Goal: Task Accomplishment & Management: Use online tool/utility

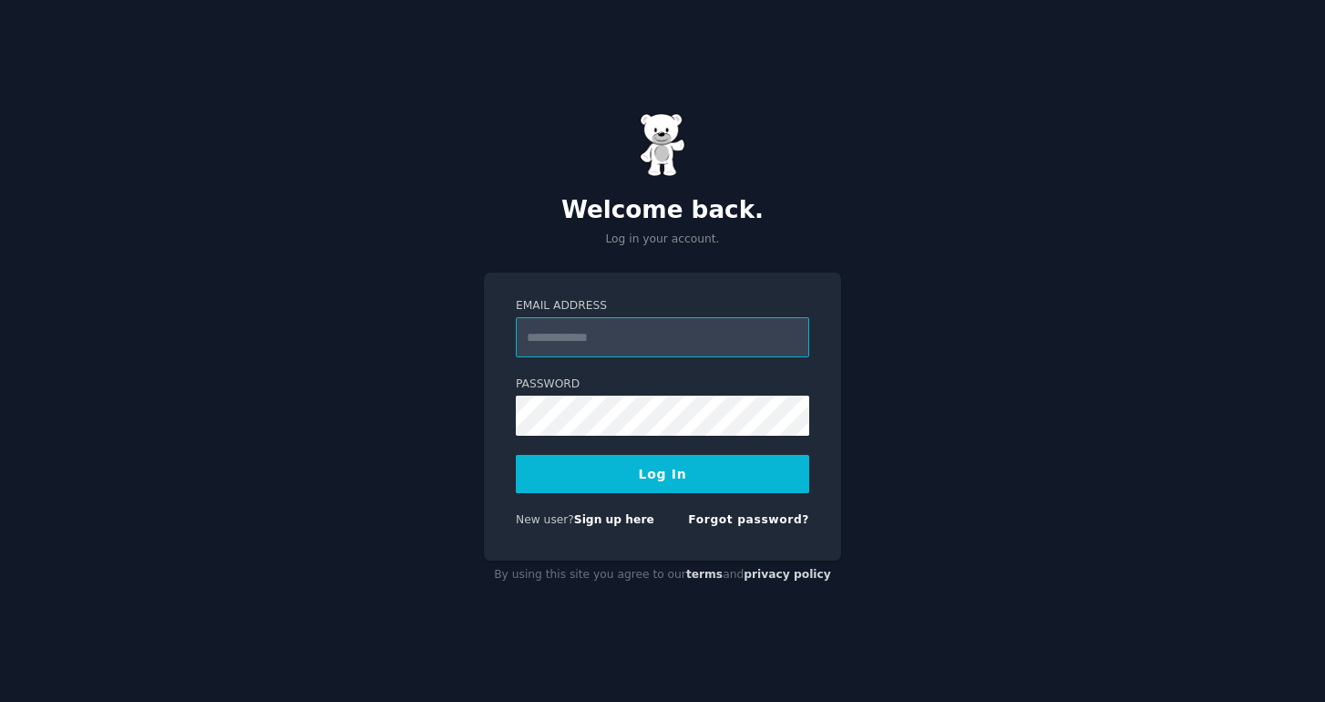
type input "**********"
click at [640, 471] on button "Log In" at bounding box center [662, 474] width 293 height 38
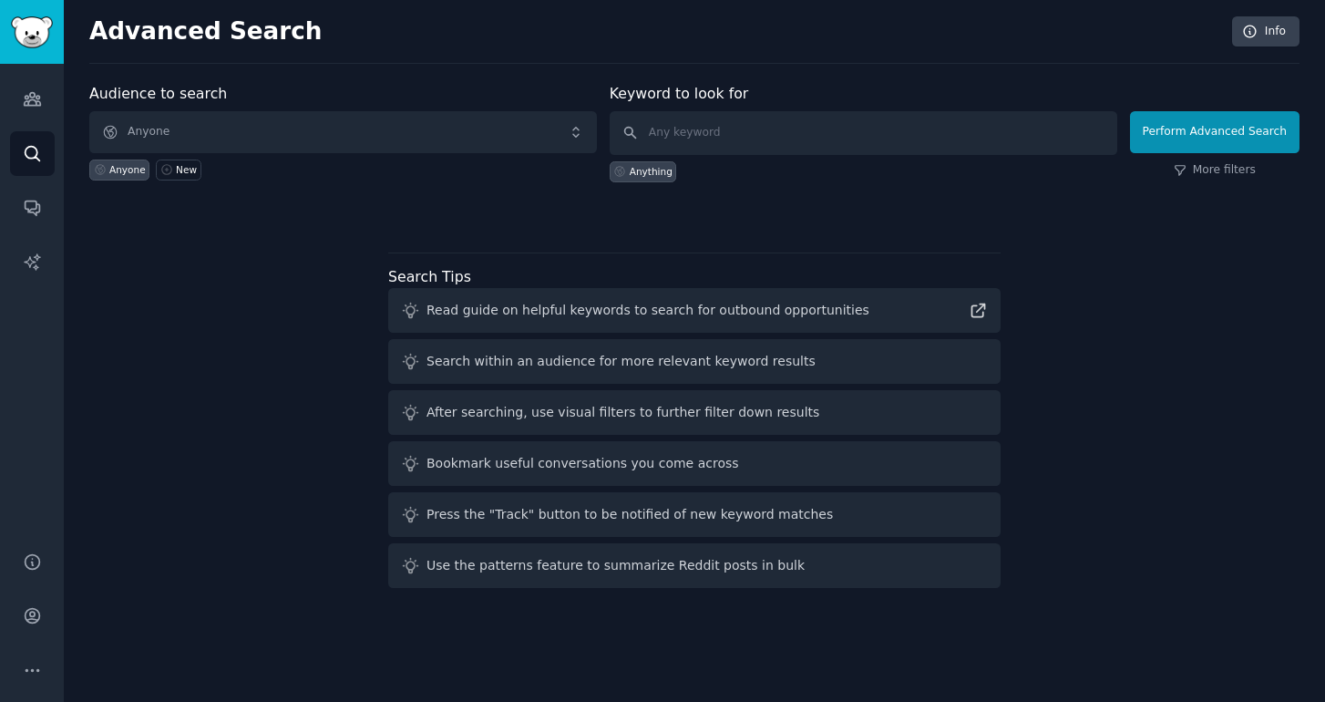
click at [444, 139] on span "Anyone" at bounding box center [343, 132] width 508 height 42
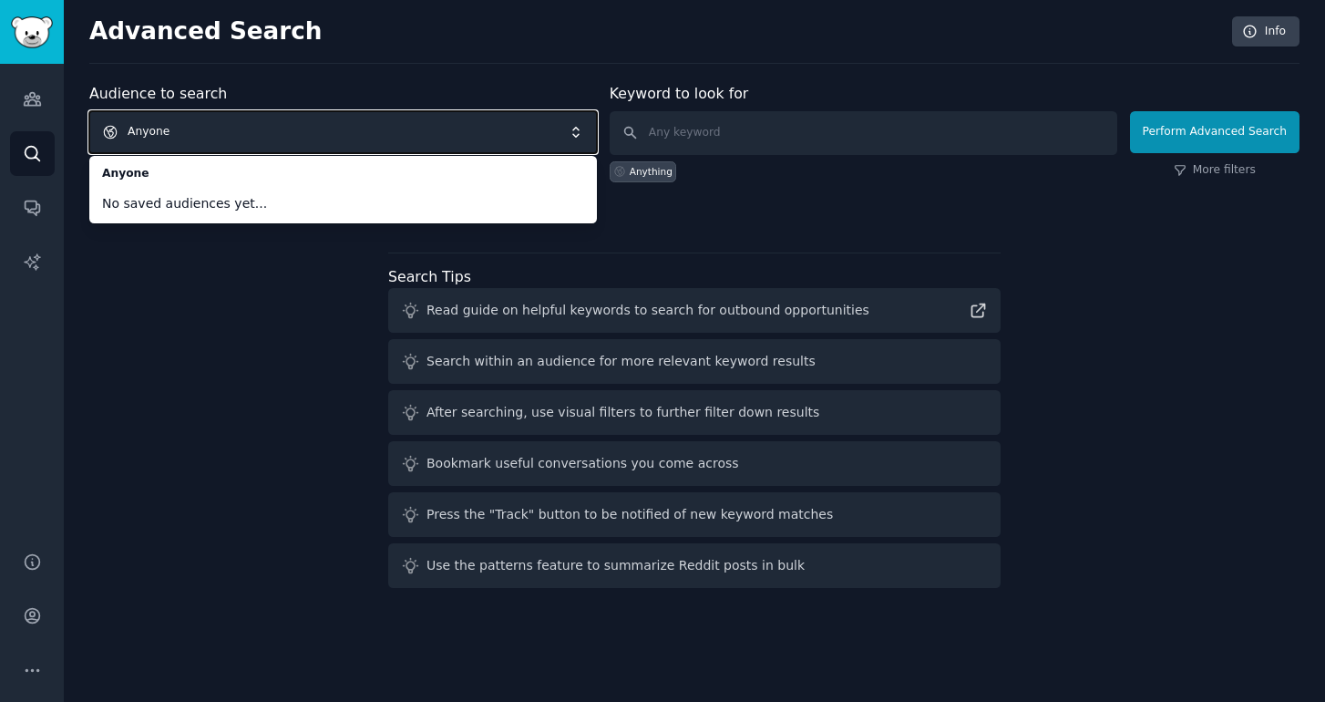
click at [894, 223] on div "Audience to search Anyone Anyone No saved audiences yet... Anyone New Keyword t…" at bounding box center [694, 339] width 1210 height 512
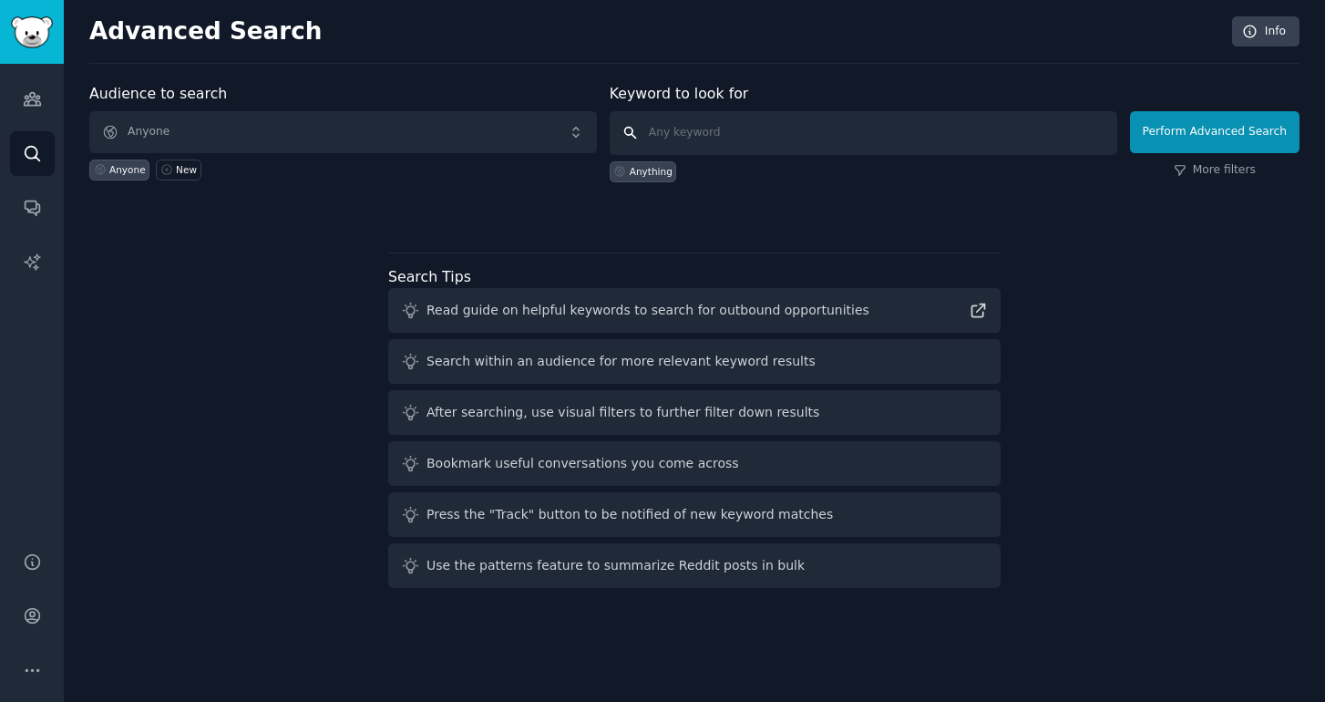
click at [733, 135] on input "text" at bounding box center [864, 133] width 508 height 44
type input "Goldenberg’s"
click at [1177, 126] on button "Perform Advanced Search" at bounding box center [1215, 132] width 170 height 42
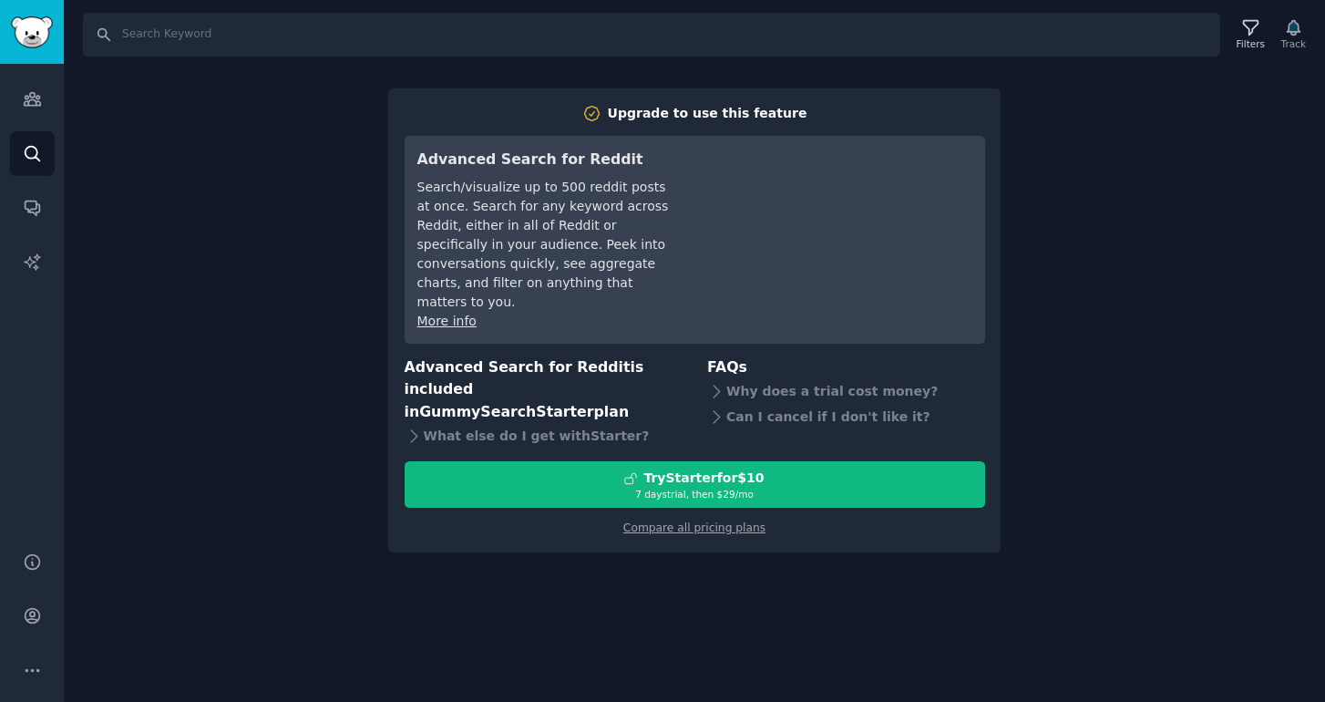
click at [1048, 113] on div "Search Filters Track Upgrade to use this feature Advanced Search for Reddit Sea…" at bounding box center [694, 351] width 1261 height 702
click at [654, 521] on link "Compare all pricing plans" at bounding box center [694, 527] width 142 height 13
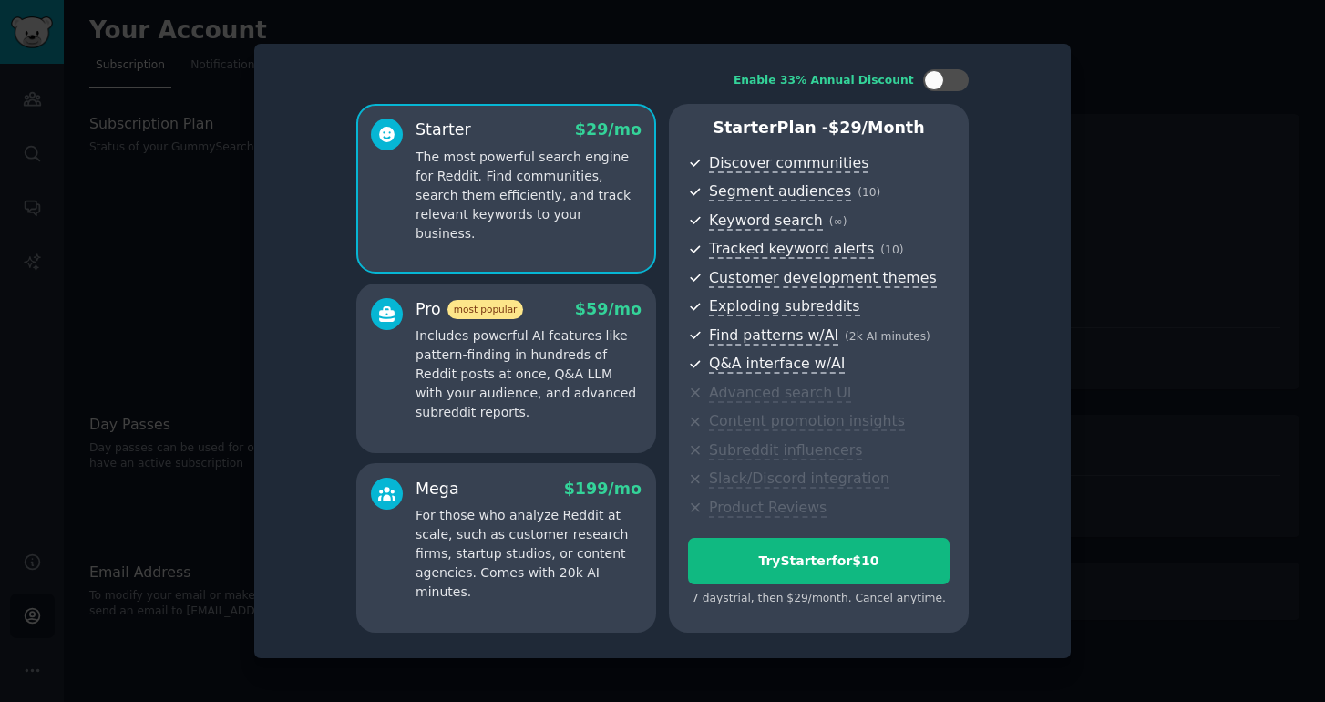
click at [206, 306] on div at bounding box center [662, 351] width 1325 height 702
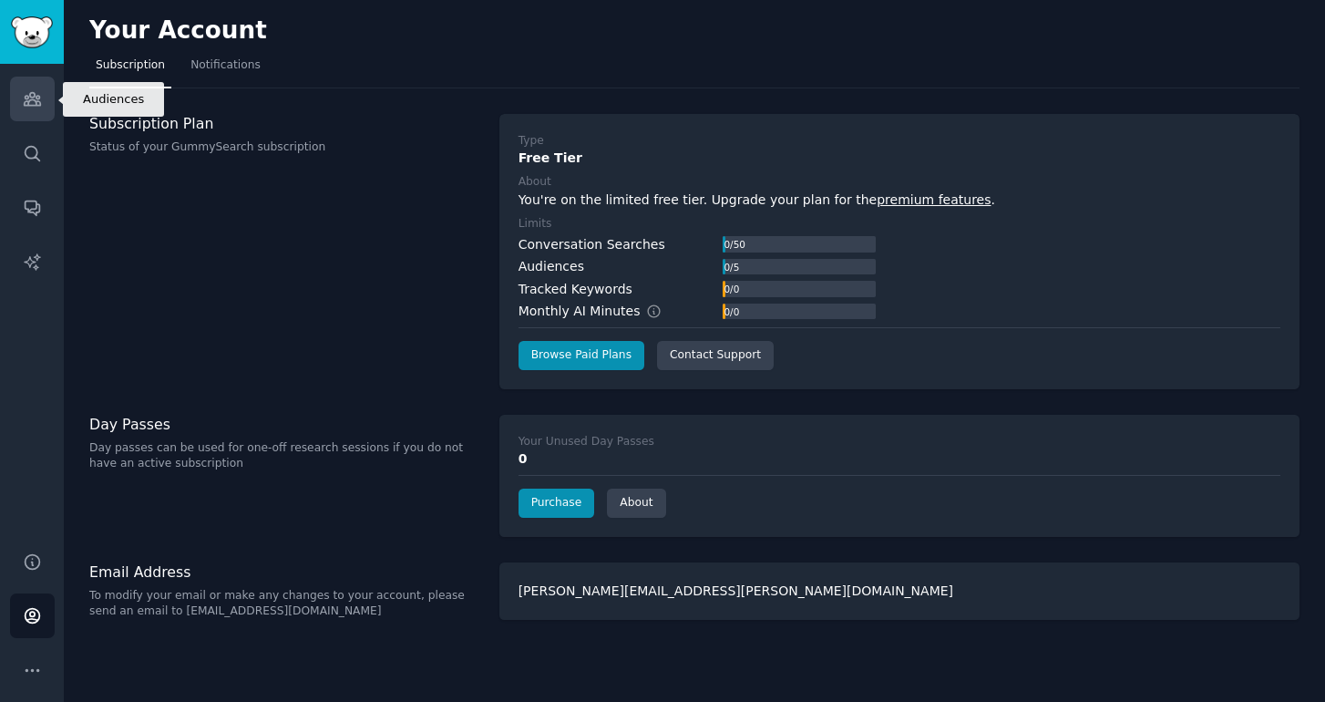
click at [36, 100] on icon "Sidebar" at bounding box center [32, 98] width 19 height 19
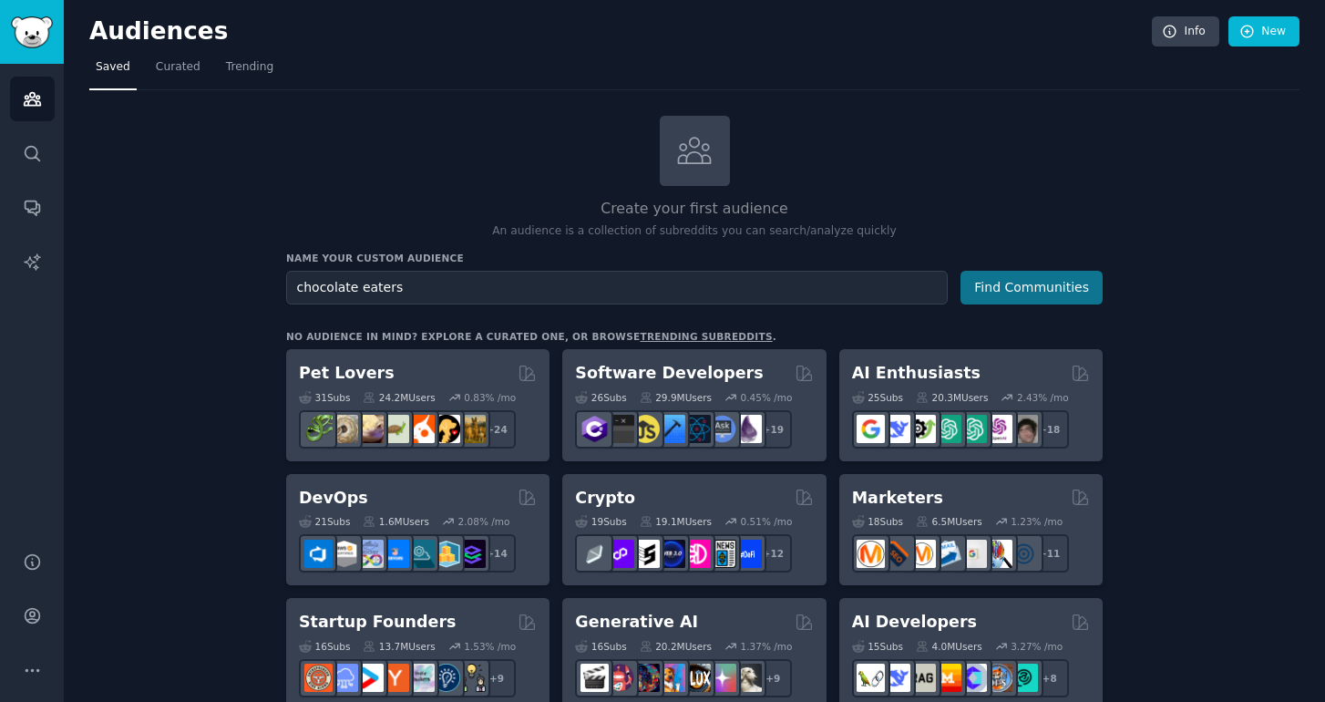
type input "chocolate eaters"
click at [1001, 290] on button "Find Communities" at bounding box center [1032, 288] width 142 height 34
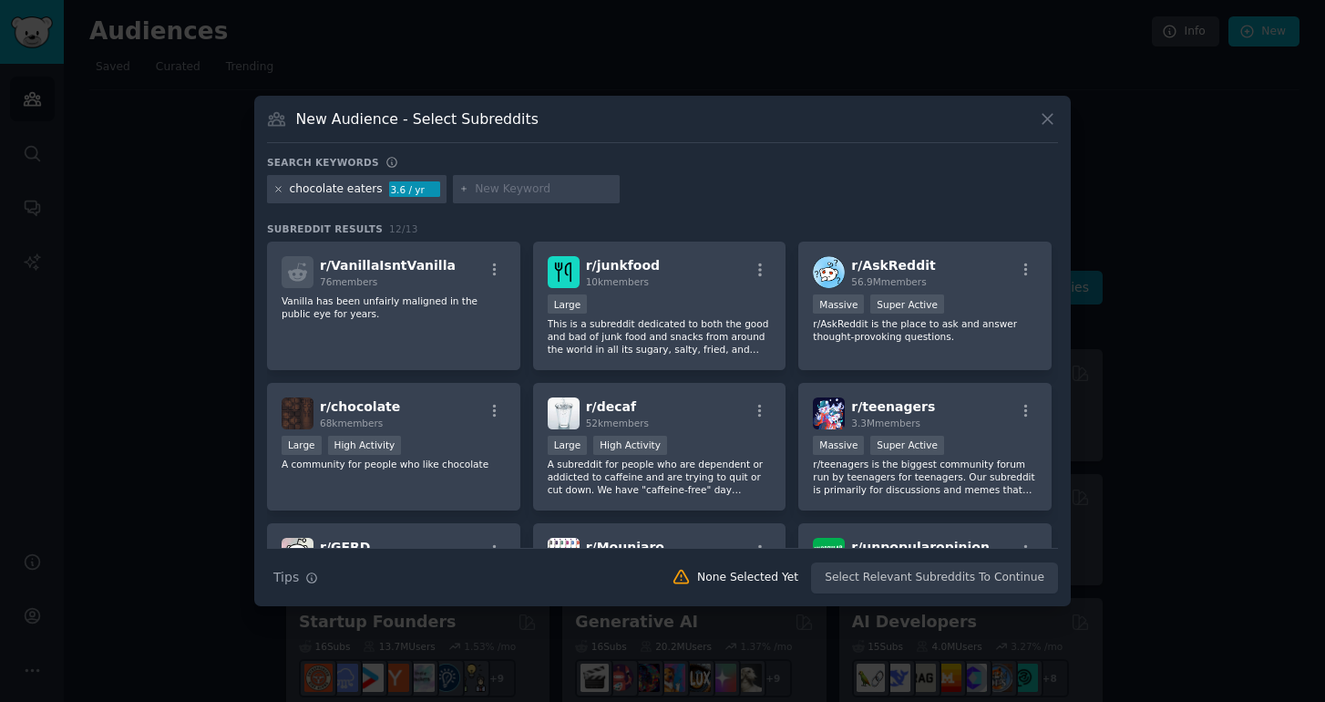
click at [283, 190] on icon at bounding box center [278, 189] width 10 height 10
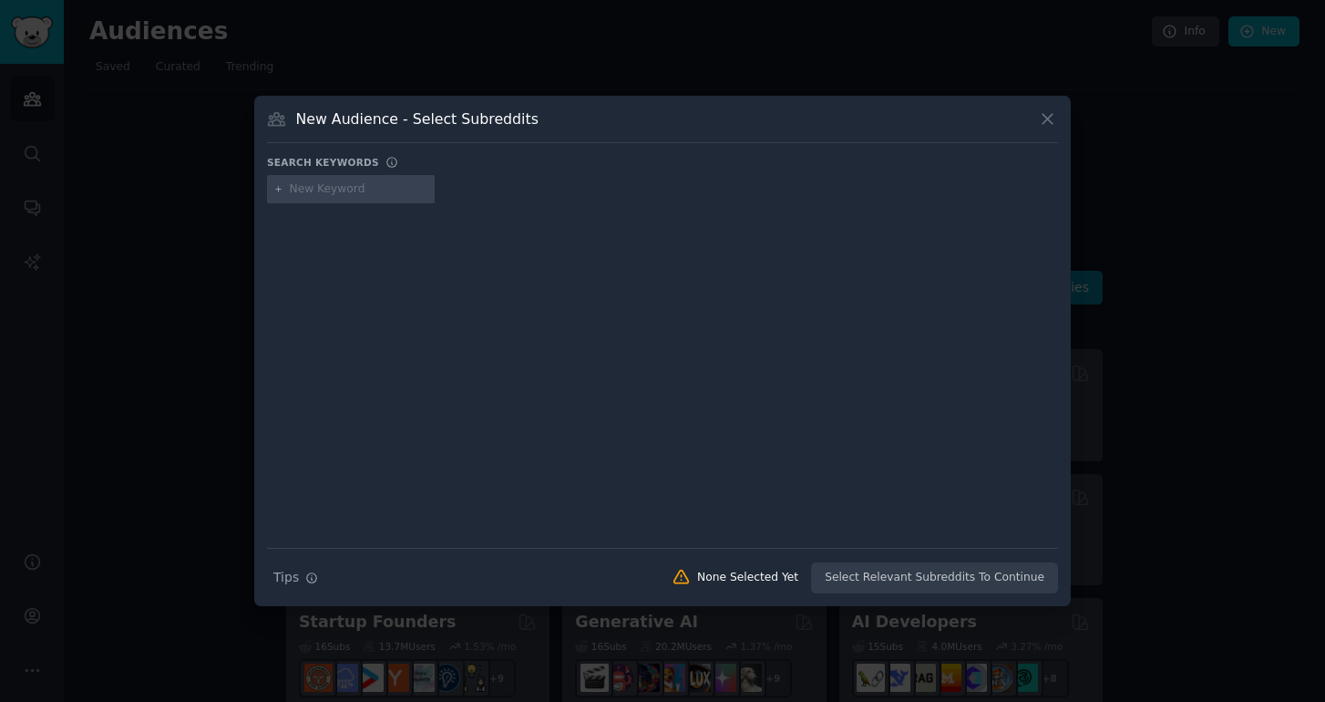
click at [309, 193] on input "text" at bounding box center [359, 189] width 139 height 16
type input "candy"
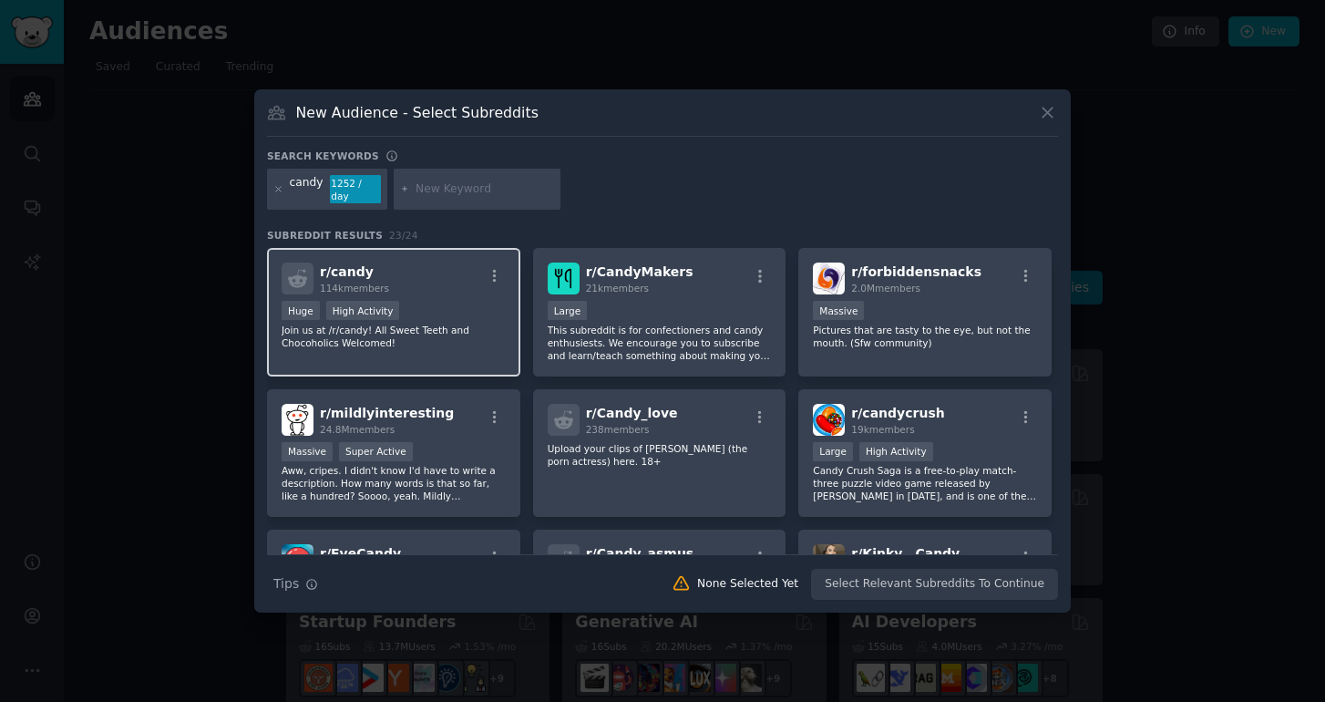
click at [402, 275] on div "r/ candy 114k members" at bounding box center [394, 278] width 224 height 32
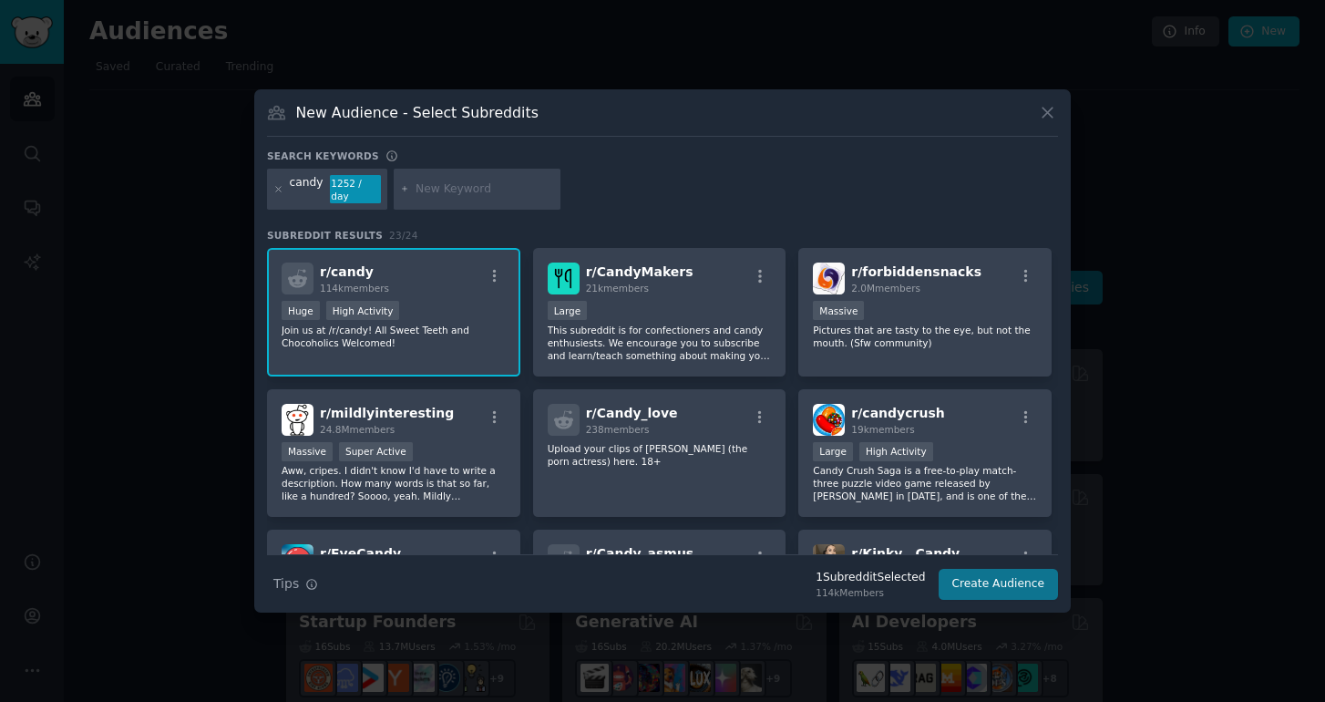
click at [970, 587] on button "Create Audience" at bounding box center [999, 584] width 120 height 31
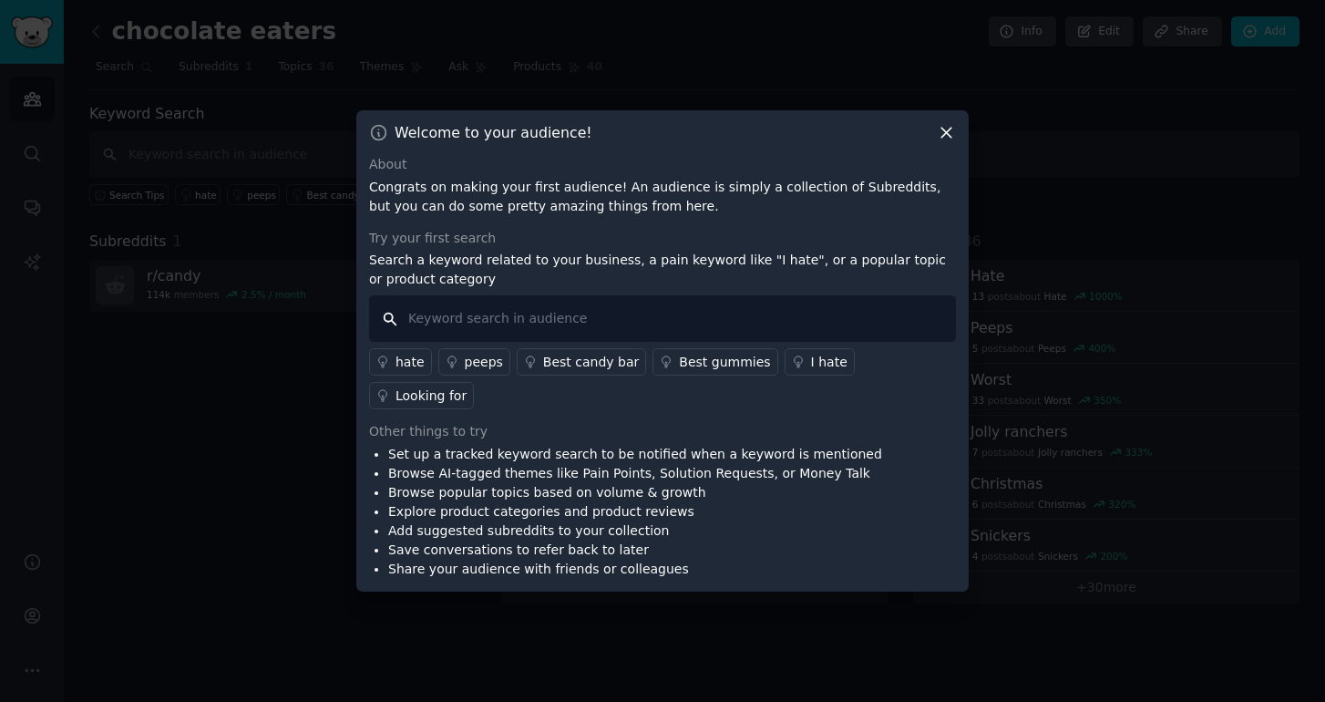
click at [551, 342] on input "text" at bounding box center [662, 318] width 587 height 46
type input "Goldenberg’s"
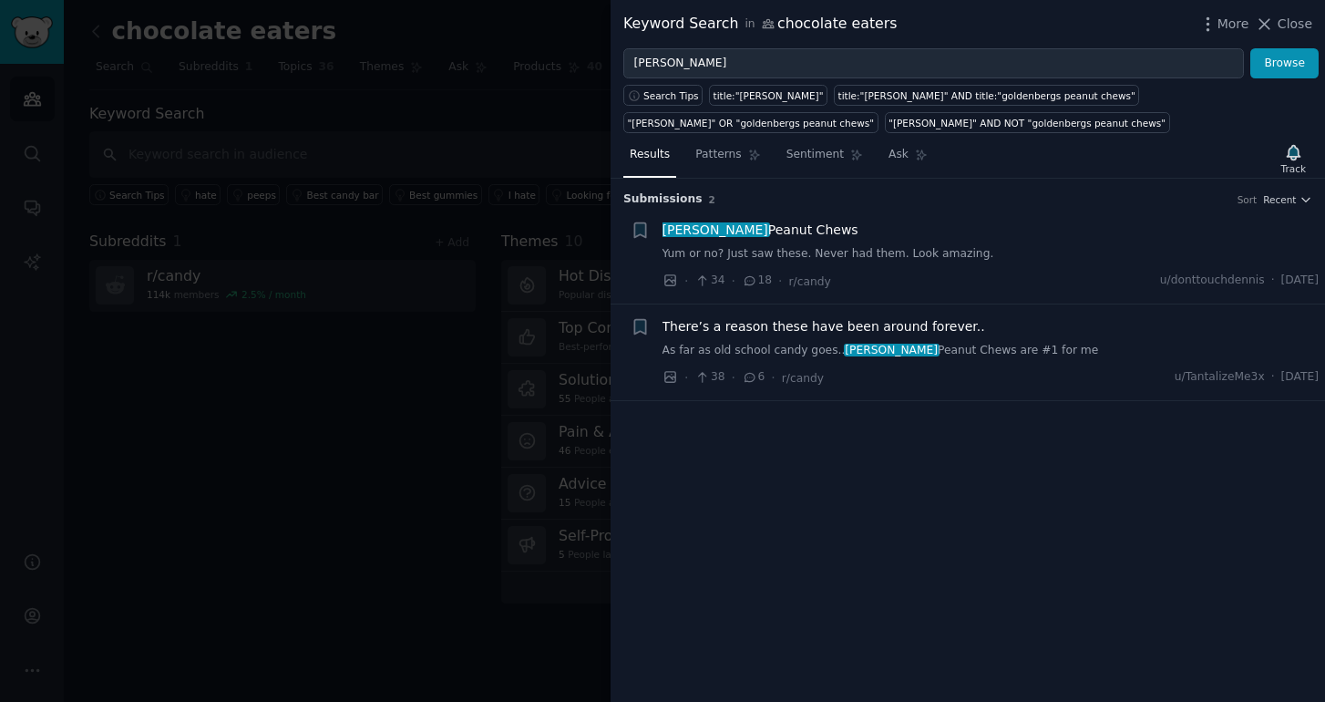
click at [797, 330] on span "There’s a reason these have been around forever.." at bounding box center [824, 326] width 323 height 19
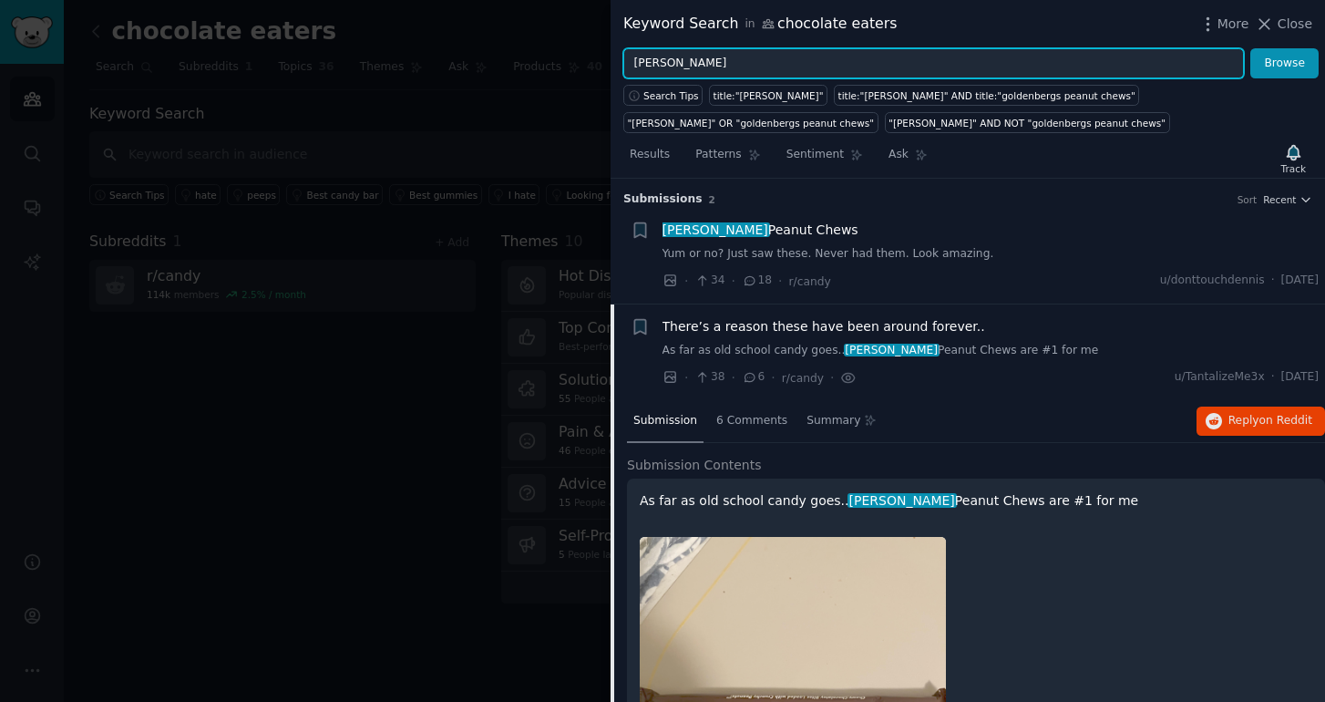
click at [1110, 59] on input "Goldenberg’s" at bounding box center [933, 63] width 621 height 31
type input "G"
type input "s"
click at [1285, 63] on button "Browse" at bounding box center [1284, 63] width 68 height 31
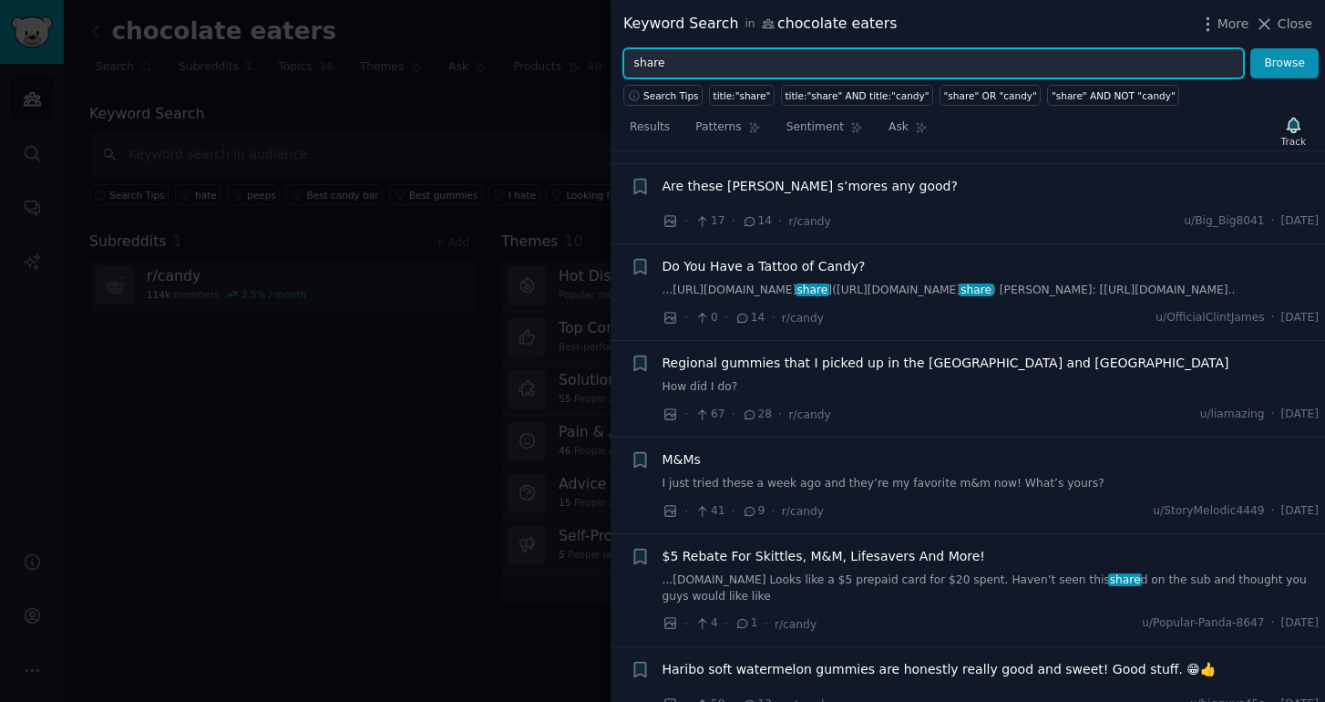
scroll to position [49, 0]
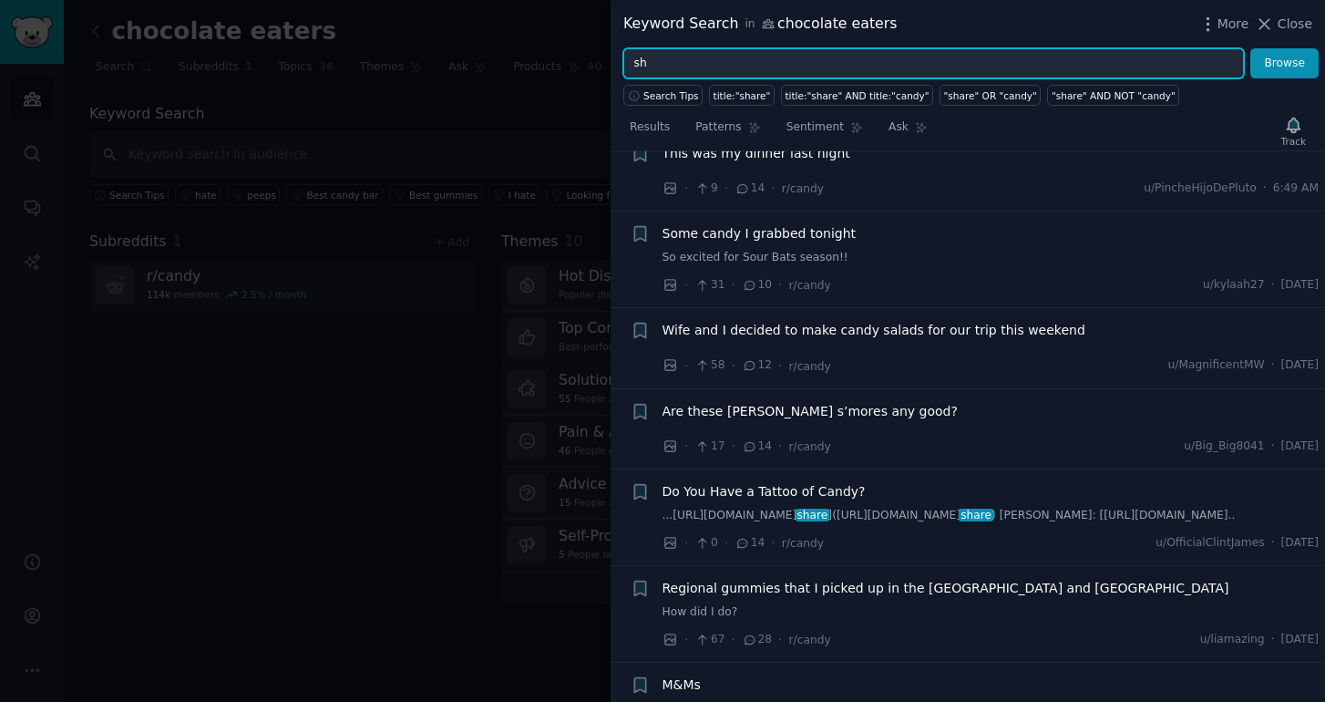
type input "s"
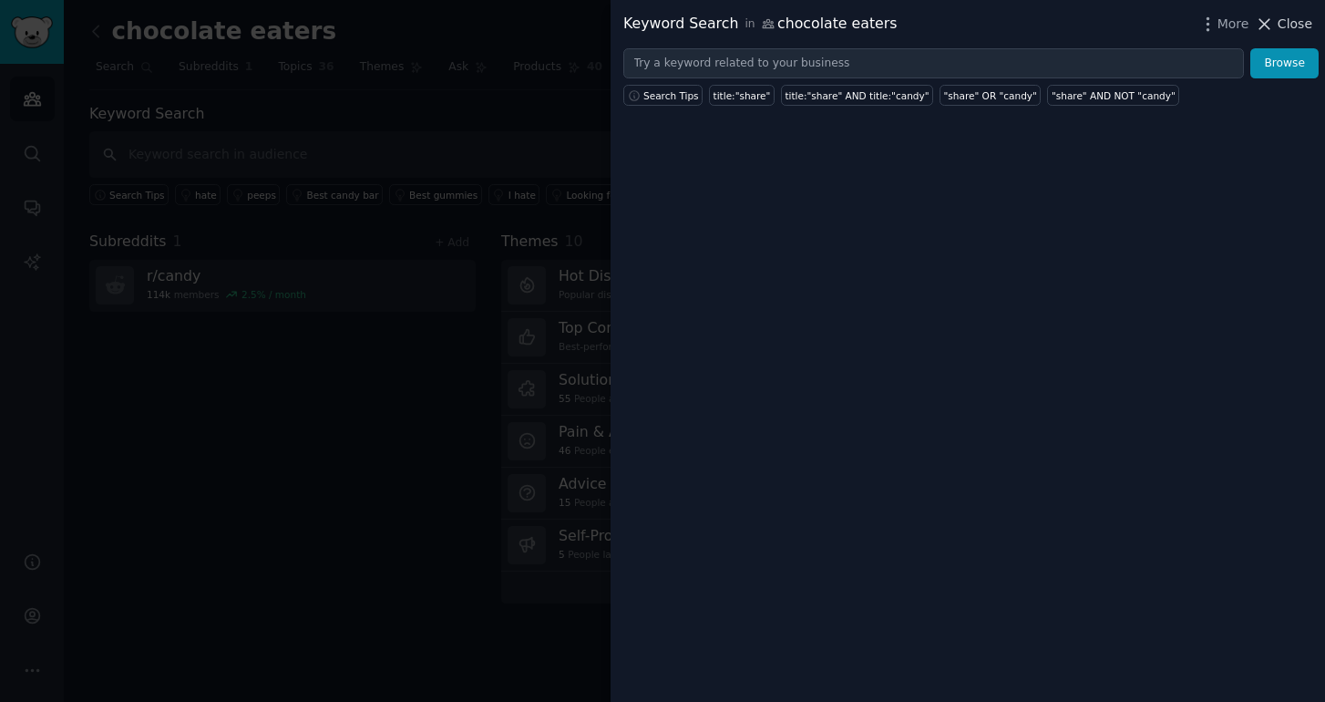
click at [1282, 29] on span "Close" at bounding box center [1295, 24] width 35 height 19
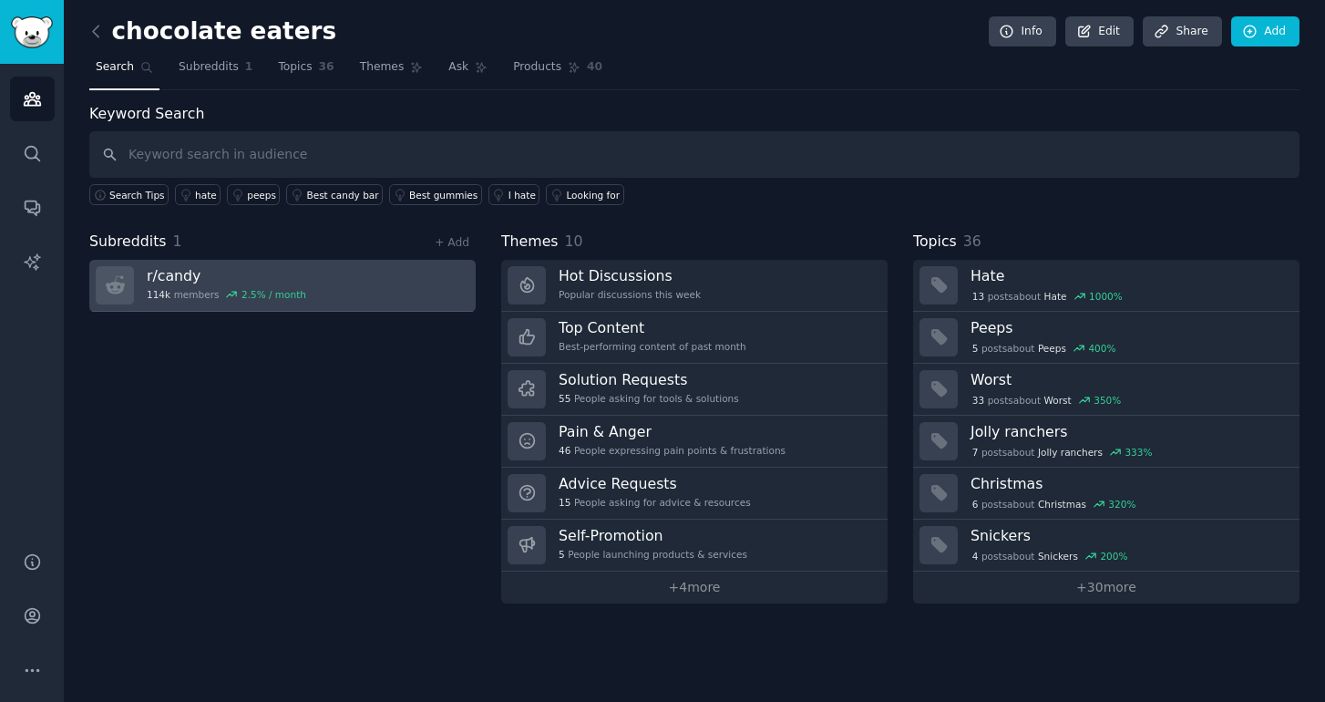
click at [258, 280] on h3 "r/ candy" at bounding box center [226, 275] width 159 height 19
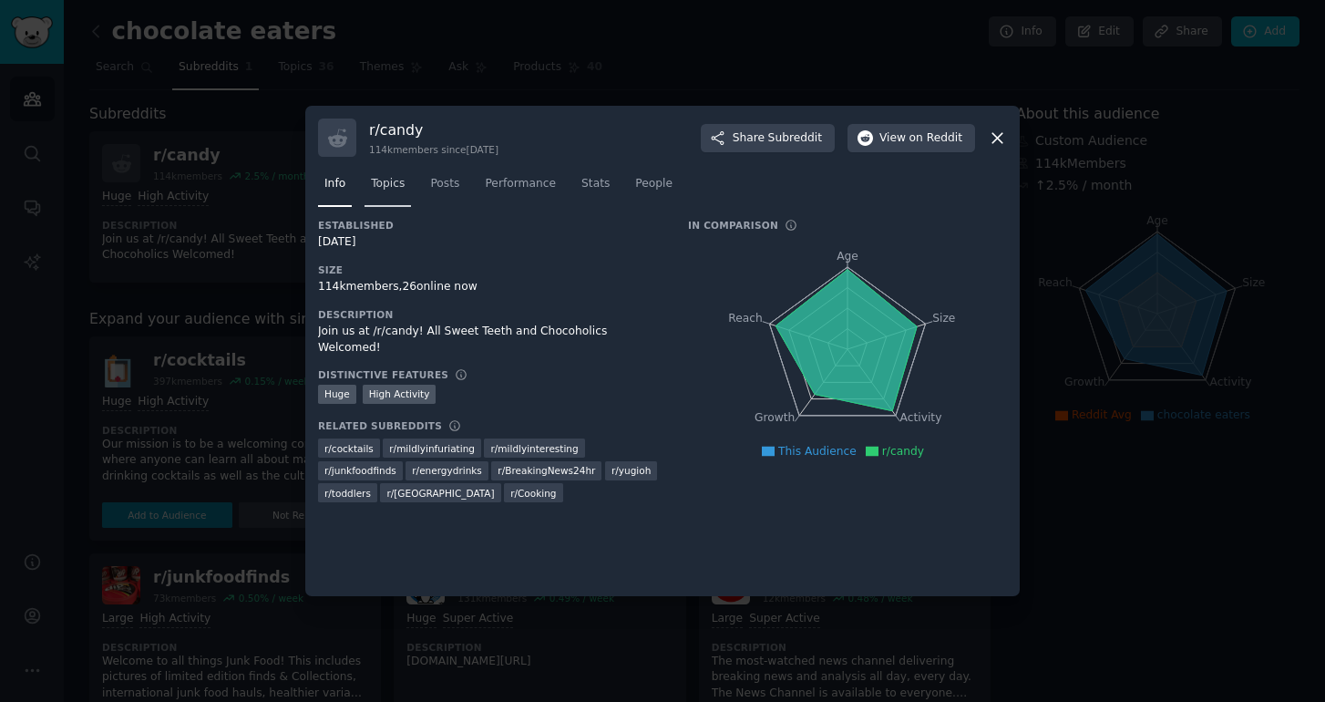
click at [403, 190] on span "Topics" at bounding box center [388, 184] width 34 height 16
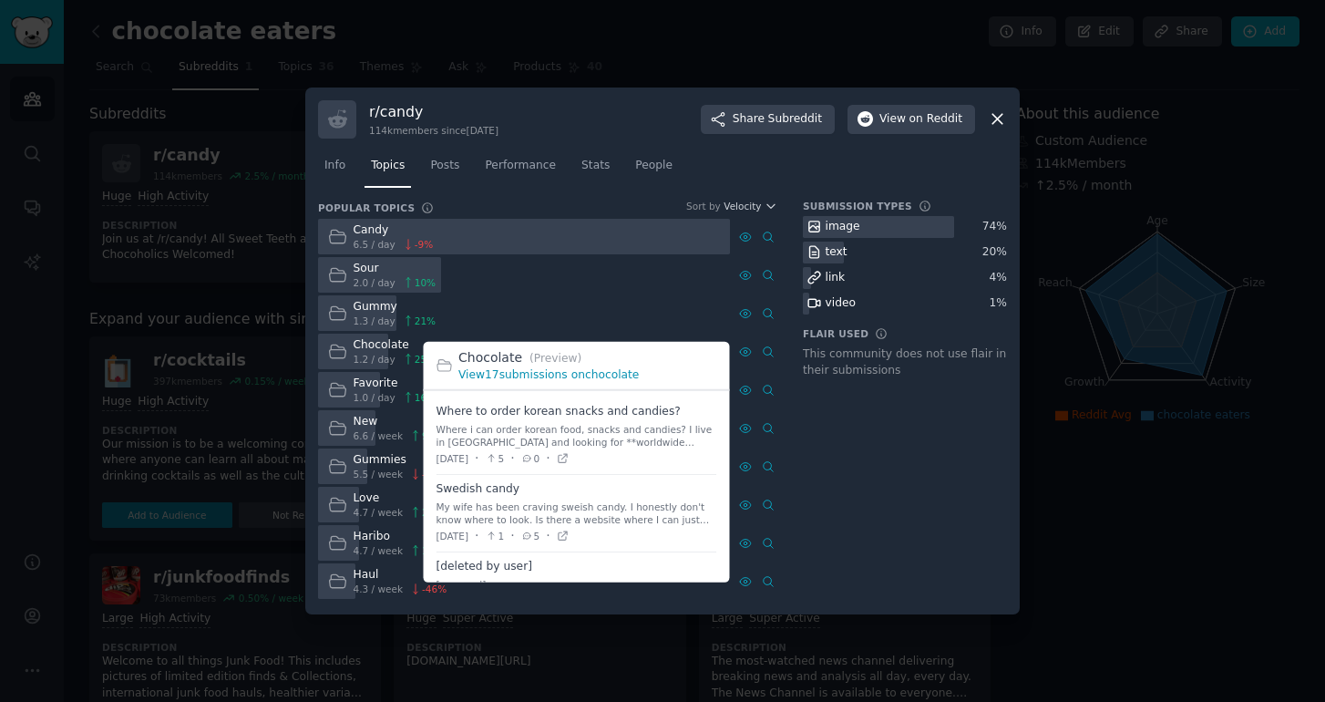
click at [632, 375] on link "View 17 submissions on chocolate" at bounding box center [548, 374] width 180 height 13
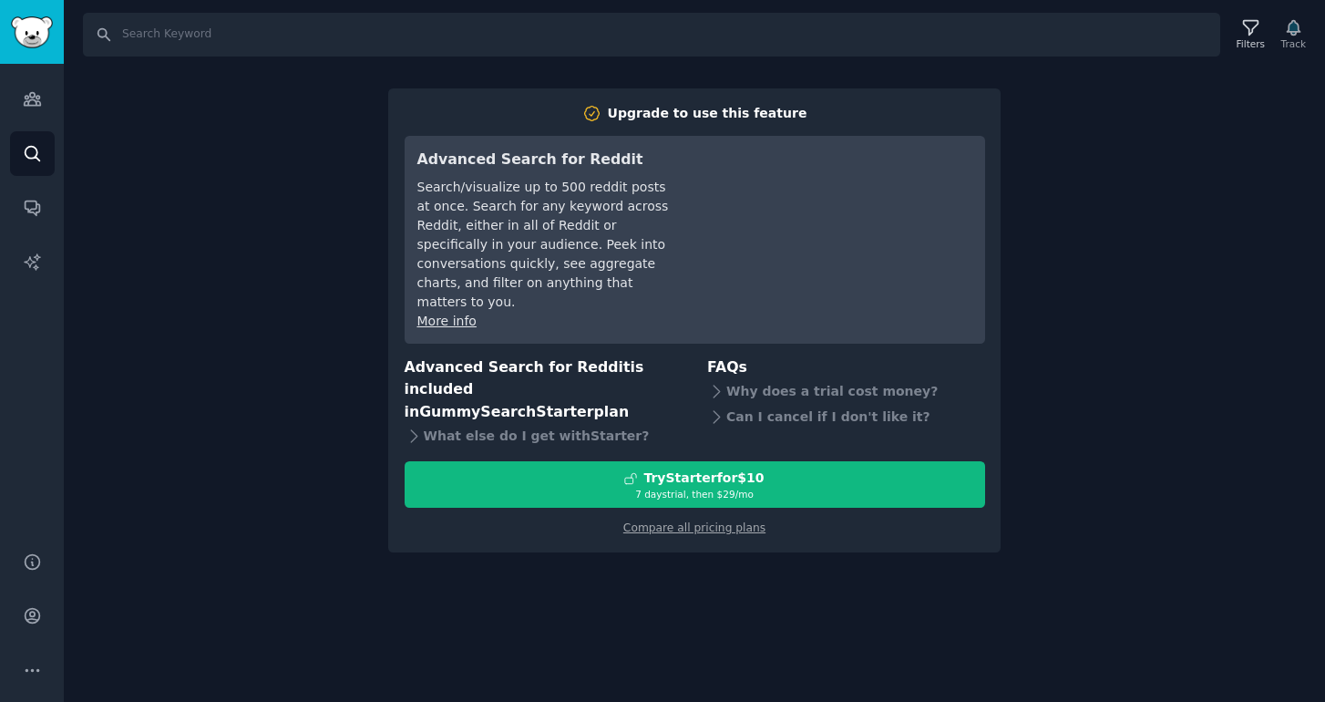
click at [138, 118] on div "Search Filters Track Upgrade to use this feature Advanced Search for Reddit Sea…" at bounding box center [694, 351] width 1261 height 702
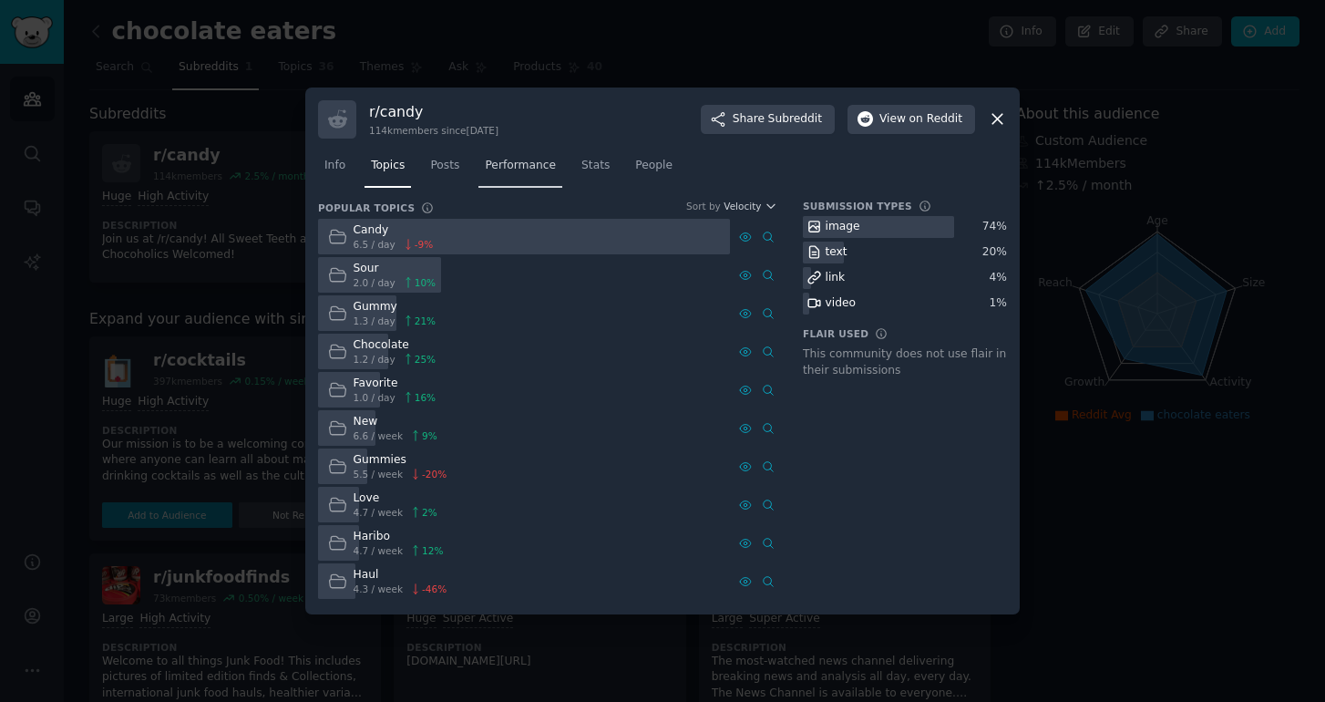
click at [540, 169] on span "Performance" at bounding box center [520, 166] width 71 height 16
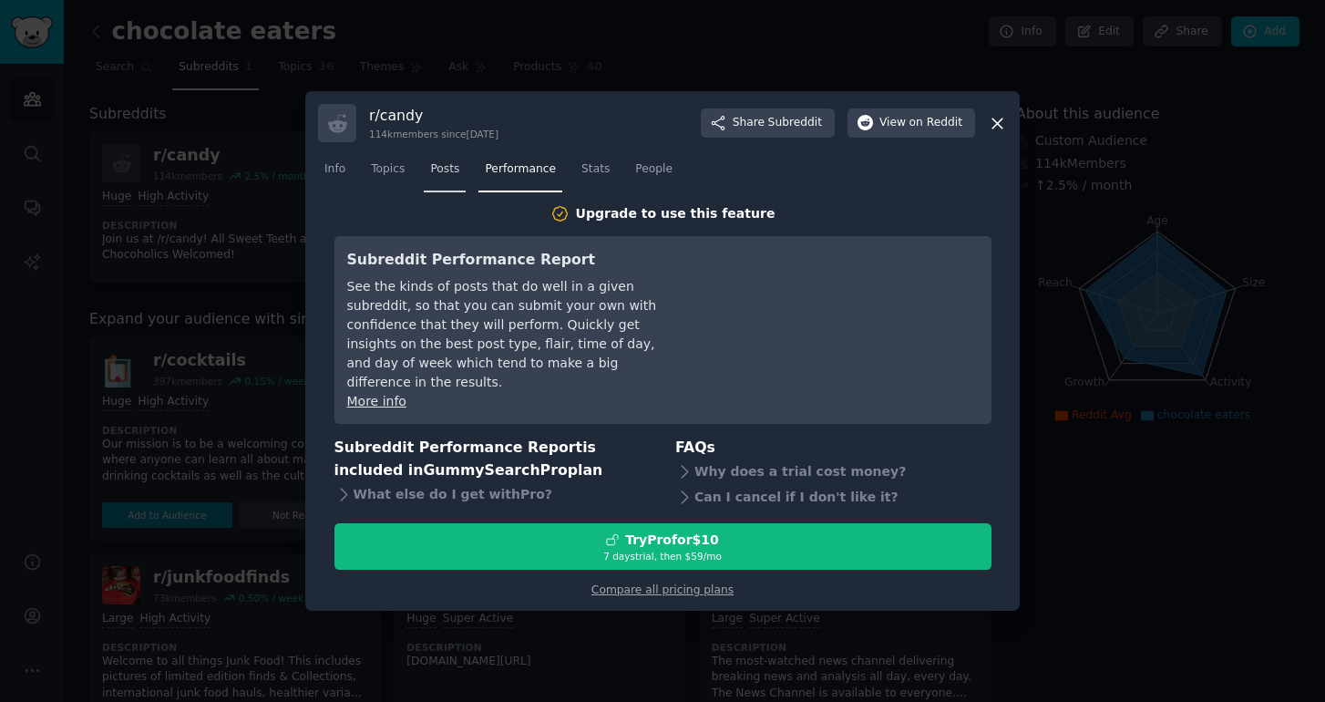
click at [451, 178] on span "Posts" at bounding box center [444, 169] width 29 height 16
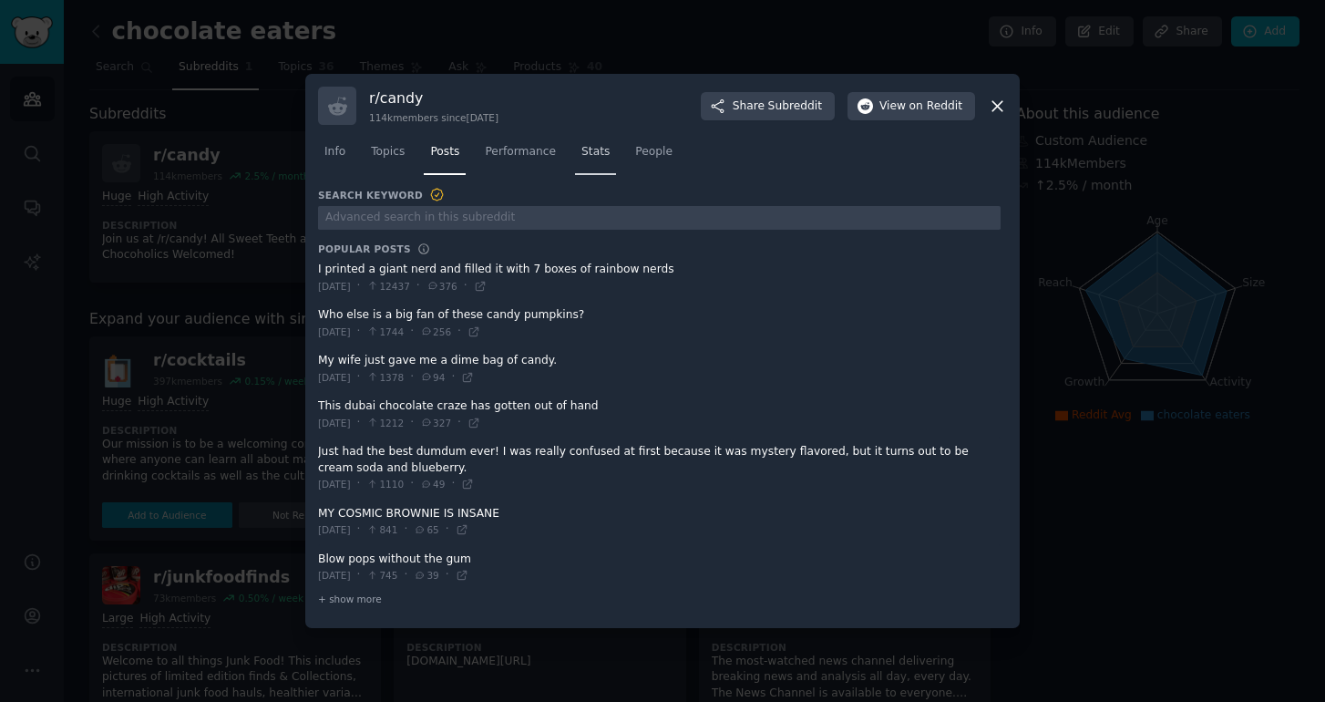
click at [604, 159] on span "Stats" at bounding box center [595, 152] width 28 height 16
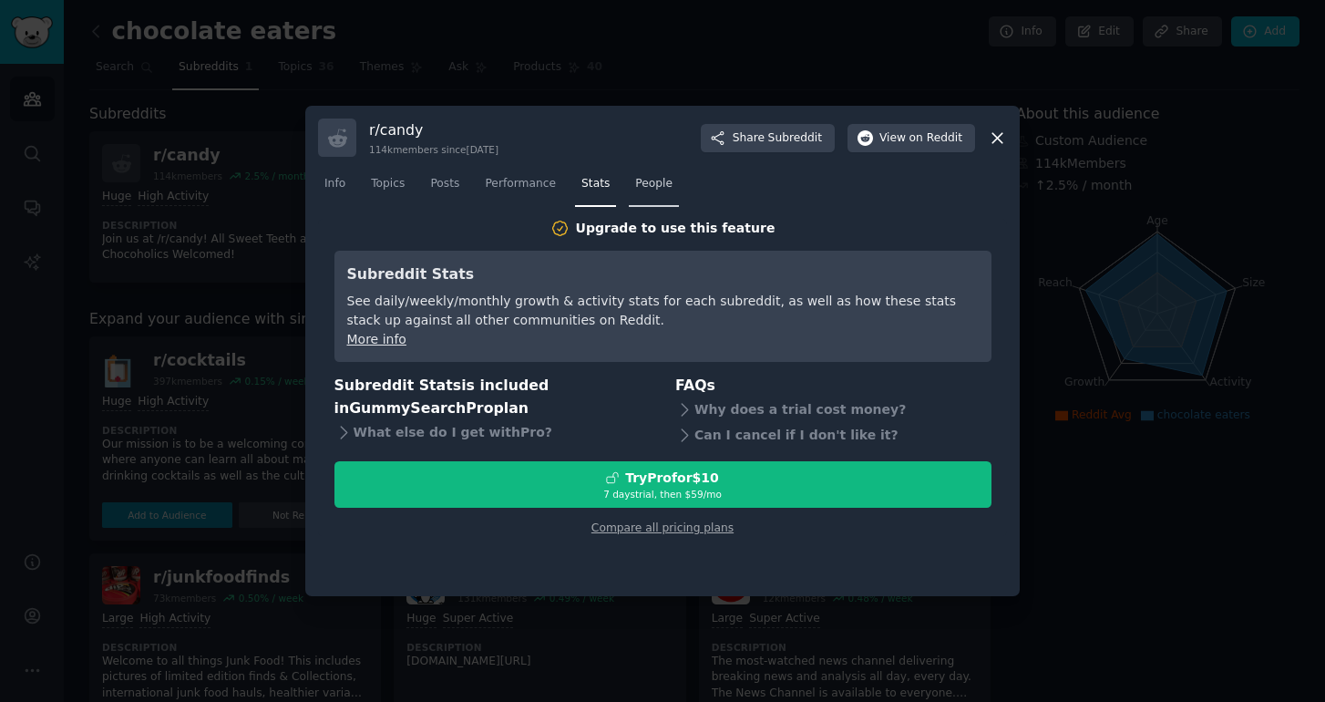
click at [640, 180] on span "People" at bounding box center [653, 184] width 37 height 16
click at [341, 190] on span "Info" at bounding box center [334, 184] width 21 height 16
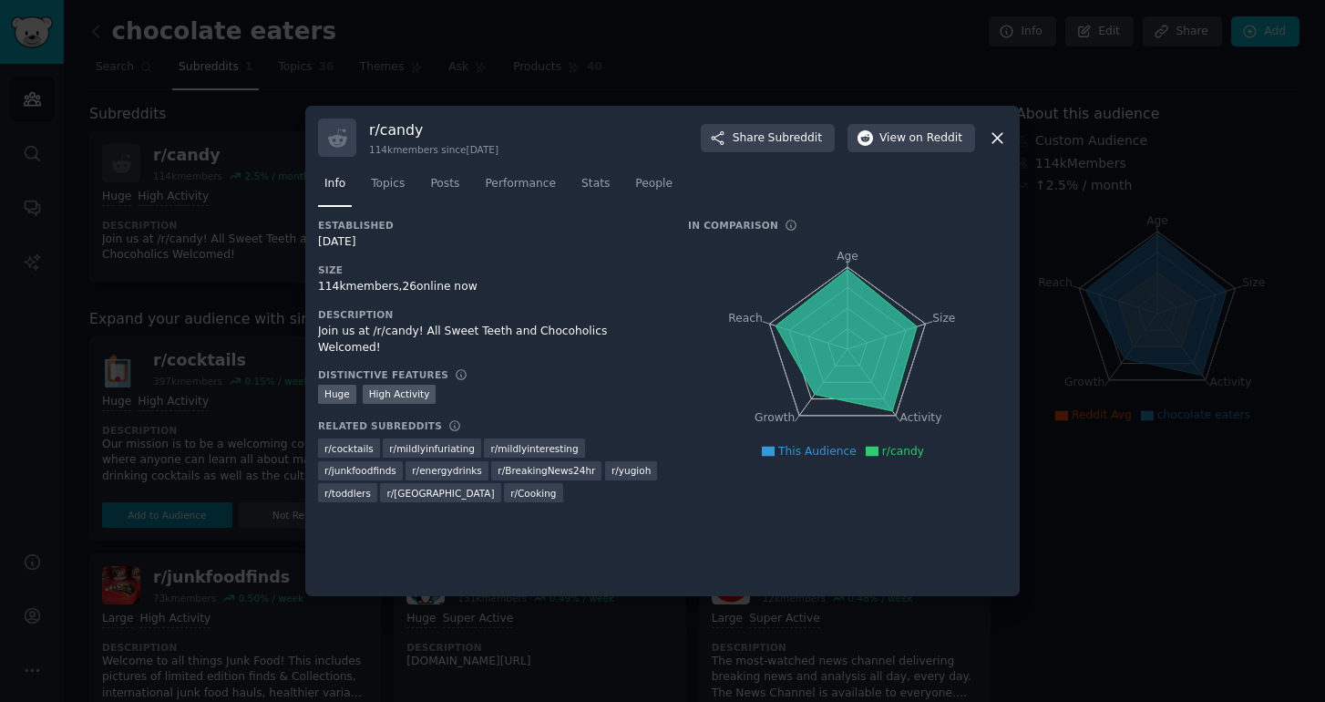
click at [996, 139] on icon at bounding box center [997, 138] width 10 height 10
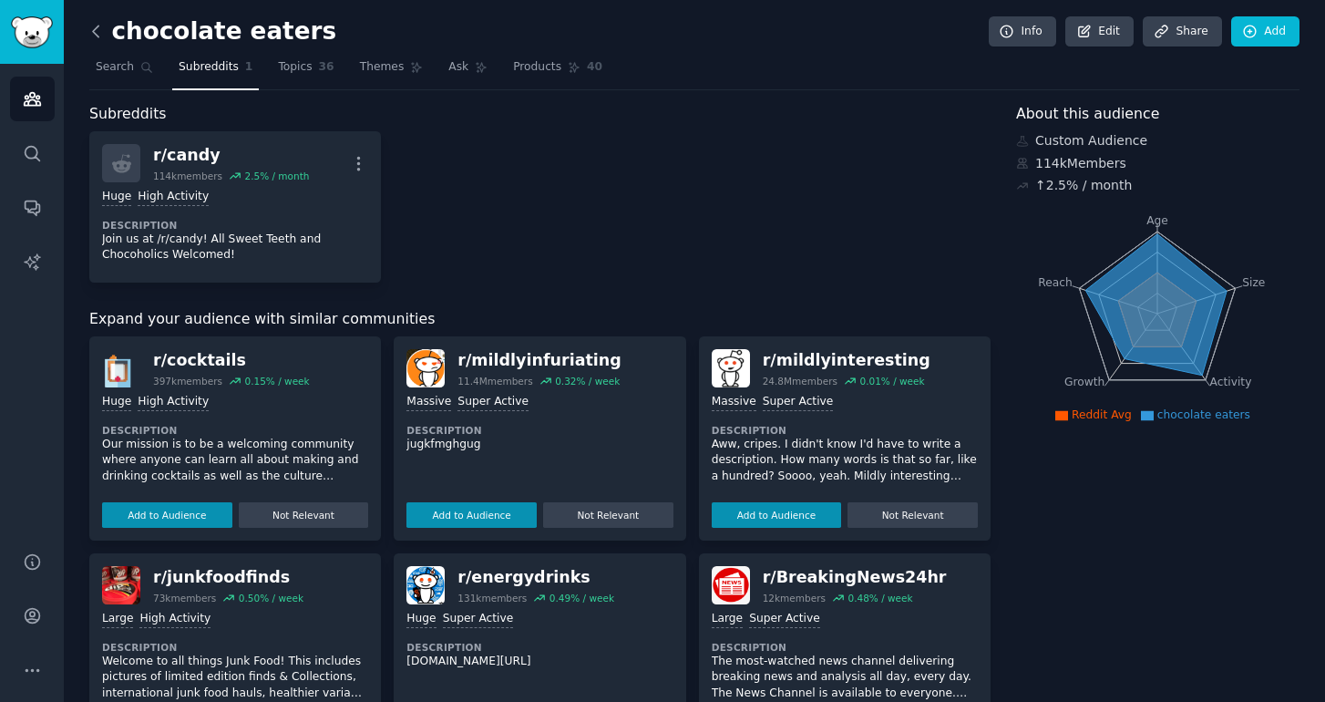
click at [101, 38] on icon at bounding box center [96, 31] width 19 height 19
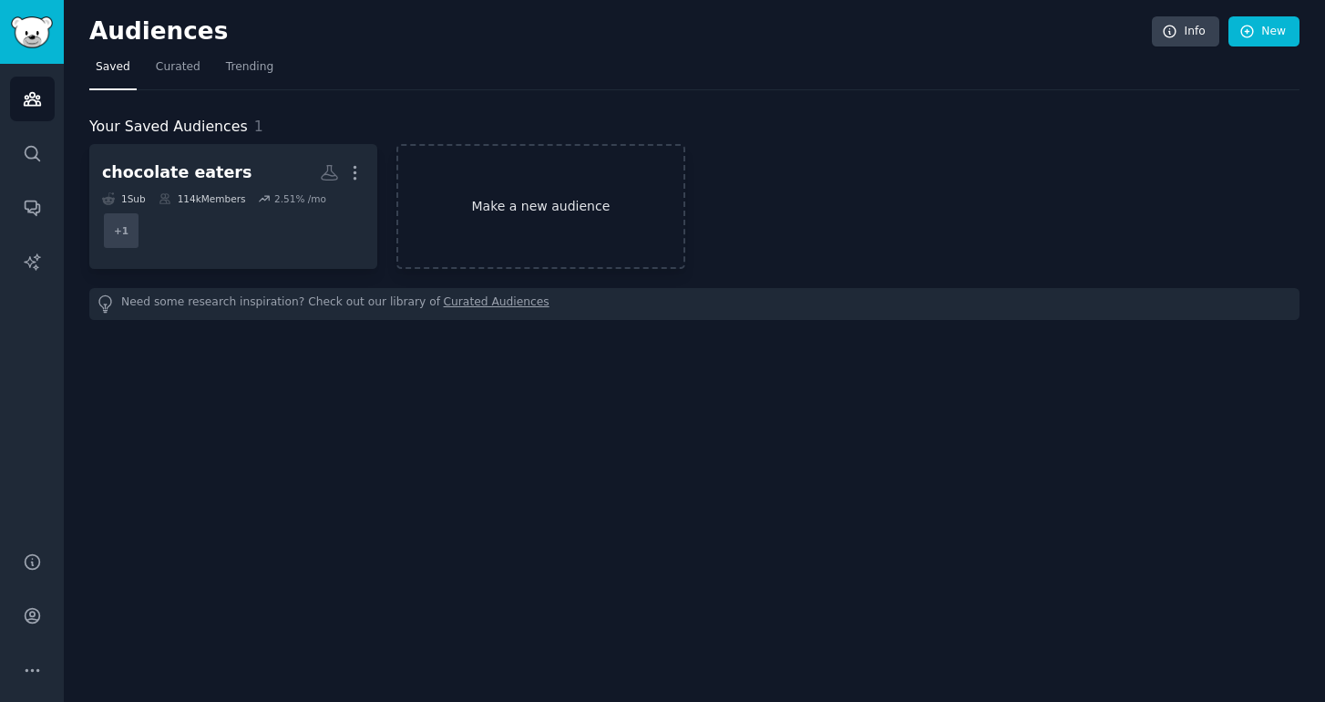
click at [504, 231] on link "Make a new audience" at bounding box center [540, 206] width 288 height 125
